Goal: Task Accomplishment & Management: Use online tool/utility

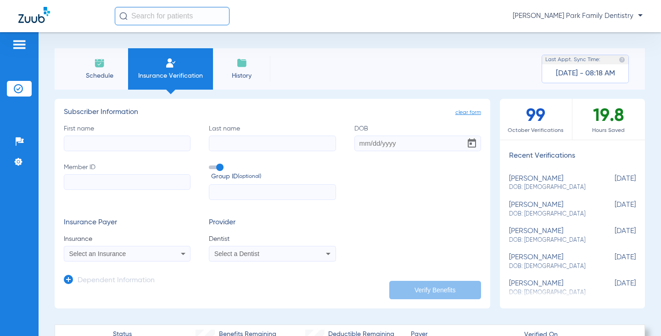
click at [106, 73] on span "Schedule" at bounding box center [100, 75] width 44 height 9
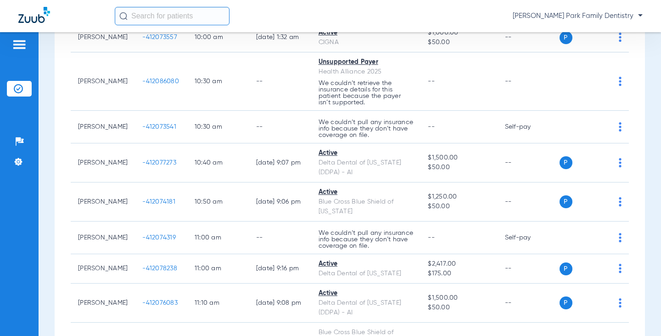
scroll to position [689, 0]
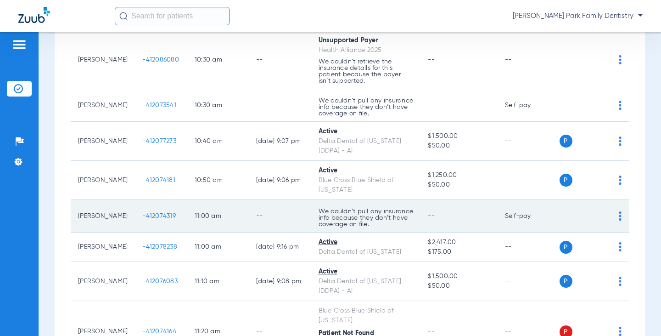
click at [89, 215] on td "[PERSON_NAME]" at bounding box center [103, 216] width 64 height 33
click at [149, 219] on span "-412074319" at bounding box center [159, 216] width 34 height 6
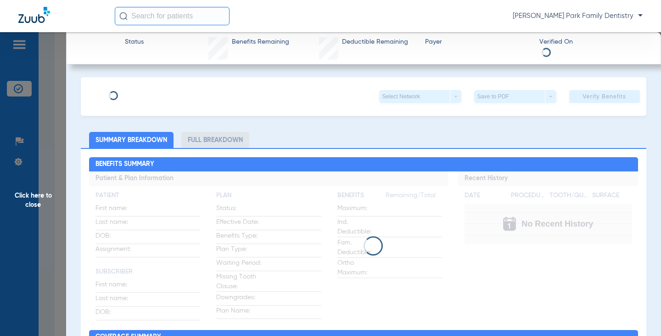
type input "[PERSON_NAME]"
type input "Lamb"
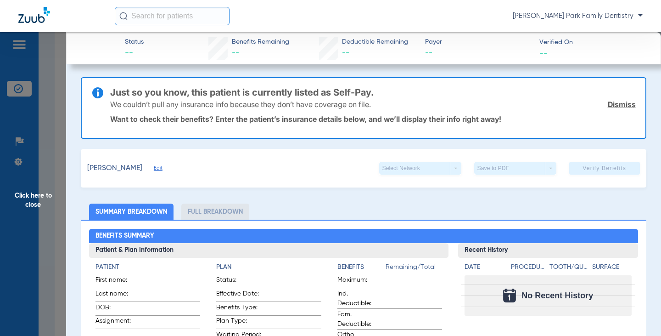
click at [156, 167] on span "Edit" at bounding box center [158, 169] width 8 height 9
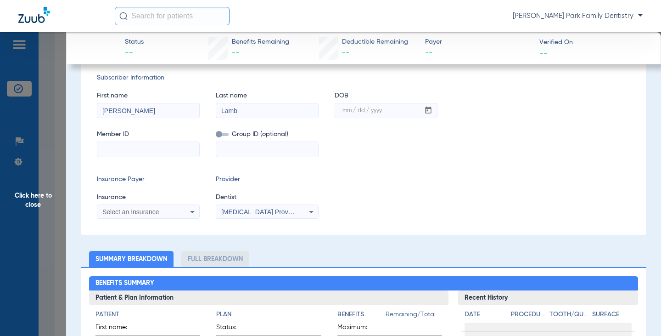
scroll to position [184, 0]
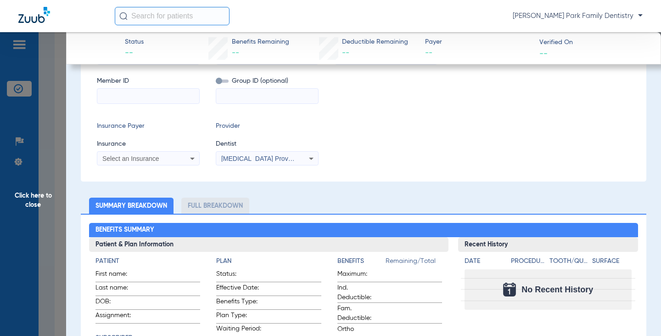
click at [133, 93] on input at bounding box center [148, 96] width 102 height 15
type input "w142534761"
click at [153, 157] on span "Select an Insurance" at bounding box center [130, 158] width 57 height 7
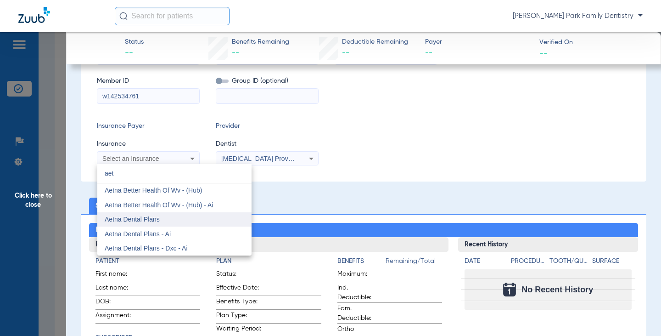
type input "aet"
click at [163, 217] on mat-option "Aetna Dental Plans" at bounding box center [174, 219] width 154 height 15
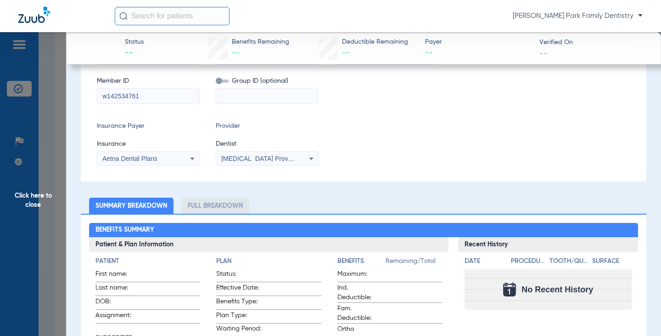
click at [298, 155] on div "[MEDICAL_DATA] Provider 1316149867" at bounding box center [267, 158] width 102 height 11
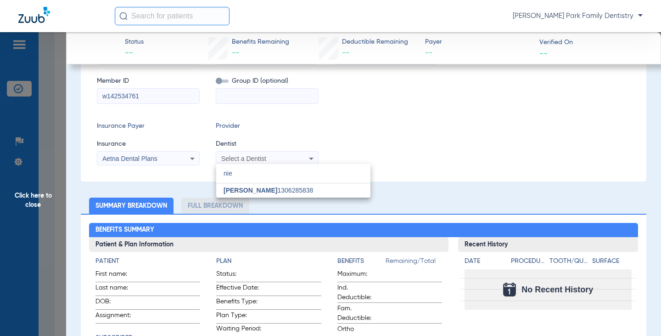
type input "nie"
click at [281, 192] on span "[PERSON_NAME] 1306285838" at bounding box center [269, 190] width 90 height 6
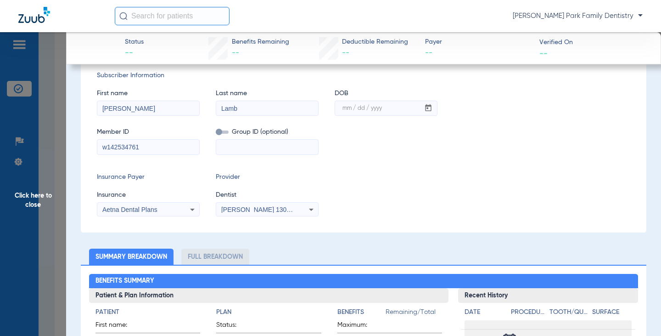
scroll to position [46, 0]
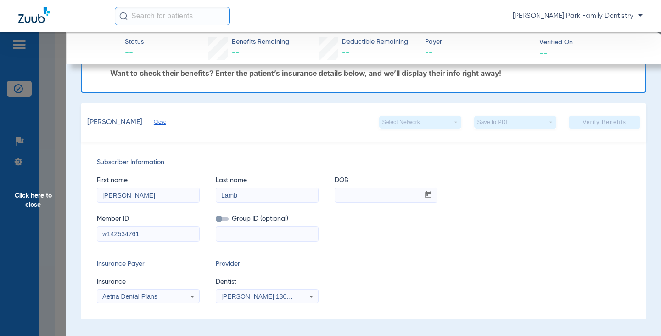
click at [339, 195] on input "mm / dd / yyyy" at bounding box center [377, 195] width 84 height 15
click at [346, 194] on input "12051943" at bounding box center [377, 195] width 84 height 15
type input "[DATE]"
click at [366, 223] on div "Member ID w142534761 Group ID (optional)" at bounding box center [363, 223] width 533 height 35
click at [608, 127] on span at bounding box center [604, 122] width 71 height 22
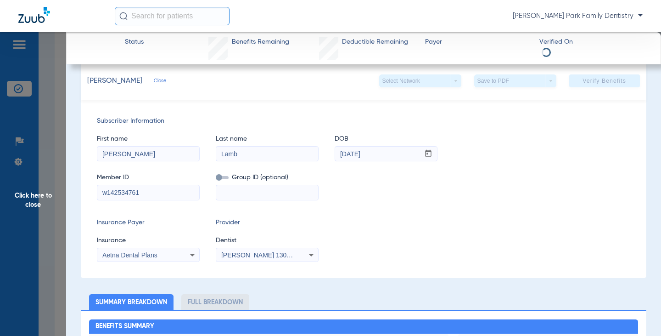
scroll to position [0, 0]
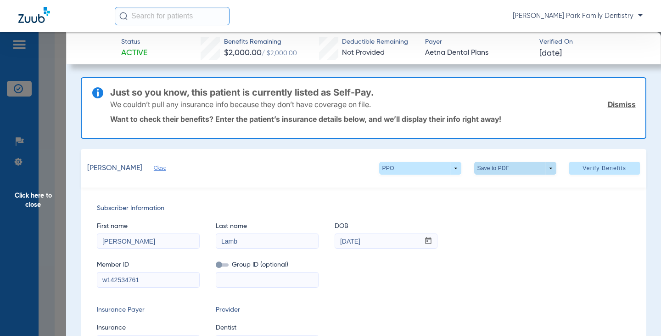
click at [532, 168] on span at bounding box center [515, 168] width 82 height 13
click at [515, 192] on button "insert_drive_file Save to PDF" at bounding box center [502, 186] width 69 height 18
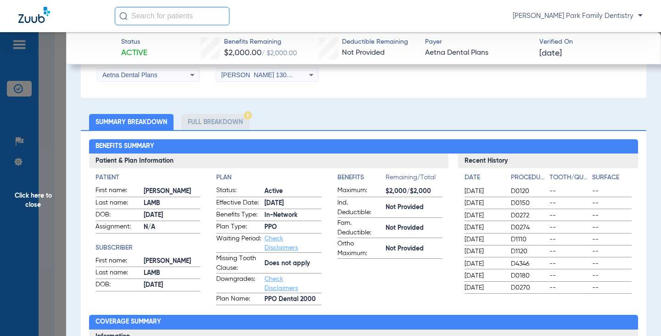
scroll to position [275, 0]
